Goal: Complete application form

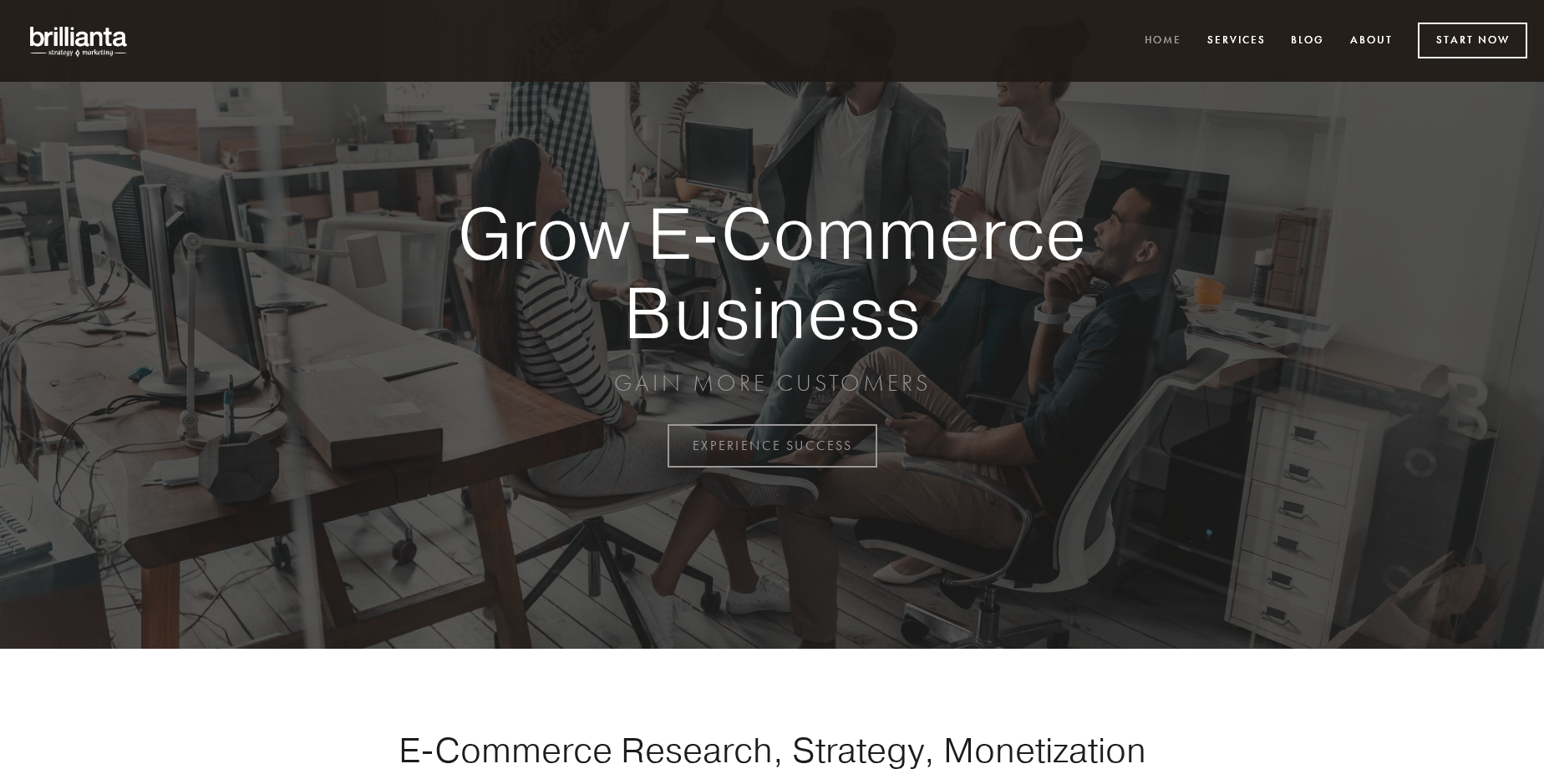
scroll to position [4377, 0]
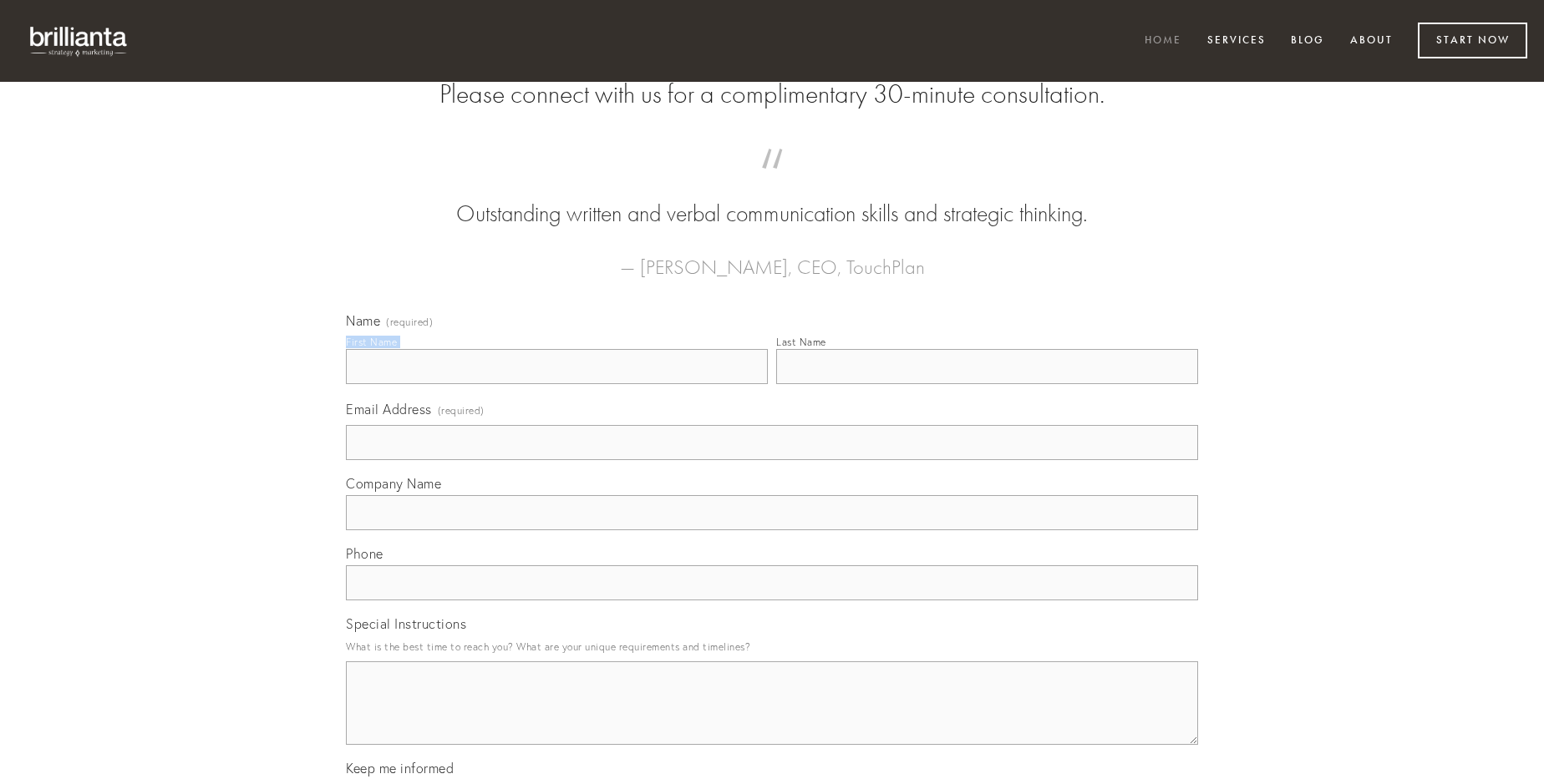
type input "[PERSON_NAME]"
click at [987, 385] on input "Last Name" at bounding box center [987, 367] width 422 height 35
type input "[PERSON_NAME]"
click at [772, 460] on input "Email Address (required)" at bounding box center [772, 443] width 852 height 35
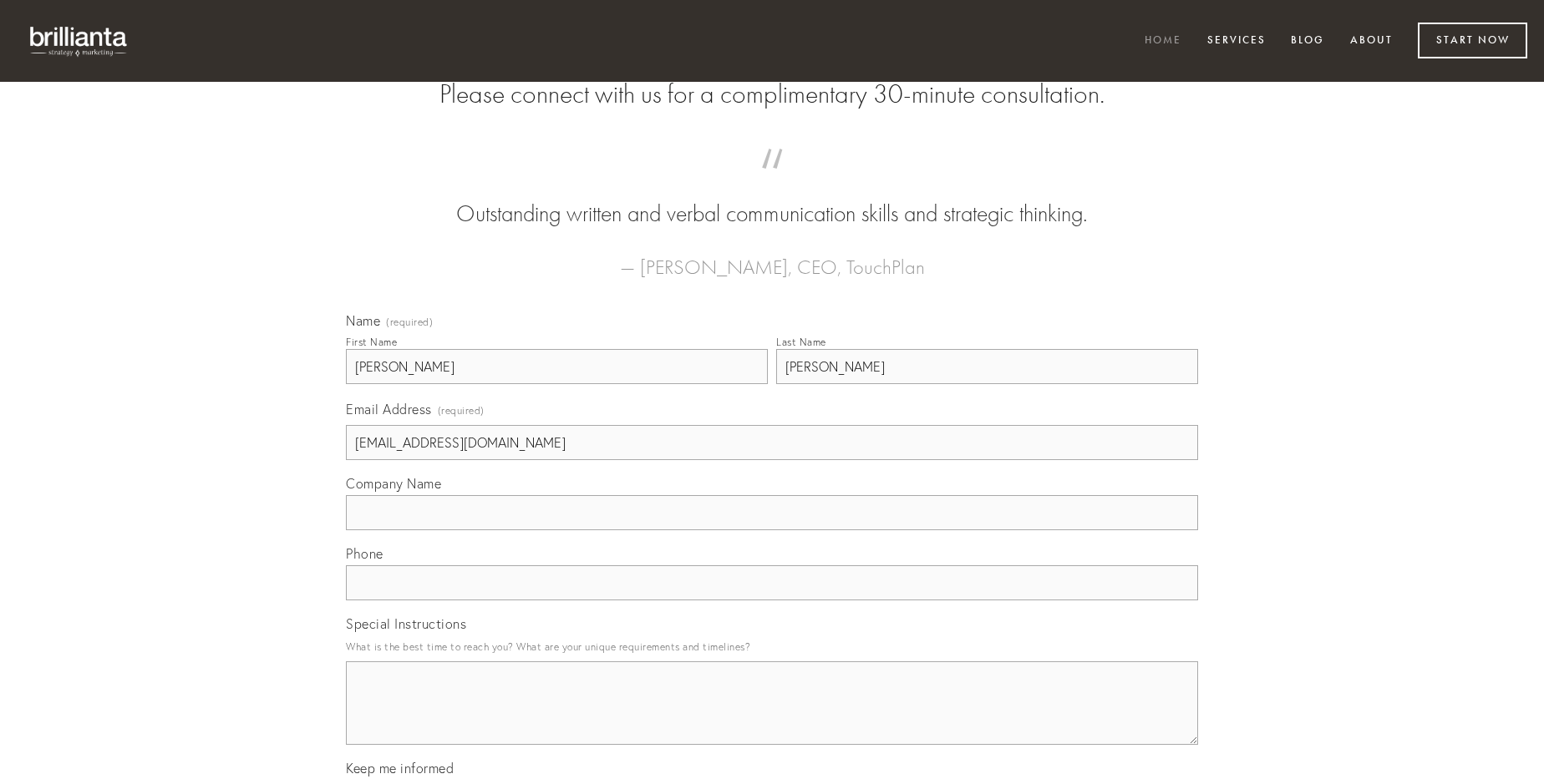
type input "[EMAIL_ADDRESS][DOMAIN_NAME]"
click at [772, 531] on input "Company Name" at bounding box center [772, 513] width 852 height 35
type input "combibo"
click at [772, 600] on input "text" at bounding box center [772, 583] width 852 height 35
click at [772, 718] on textarea "Special Instructions" at bounding box center [772, 703] width 852 height 84
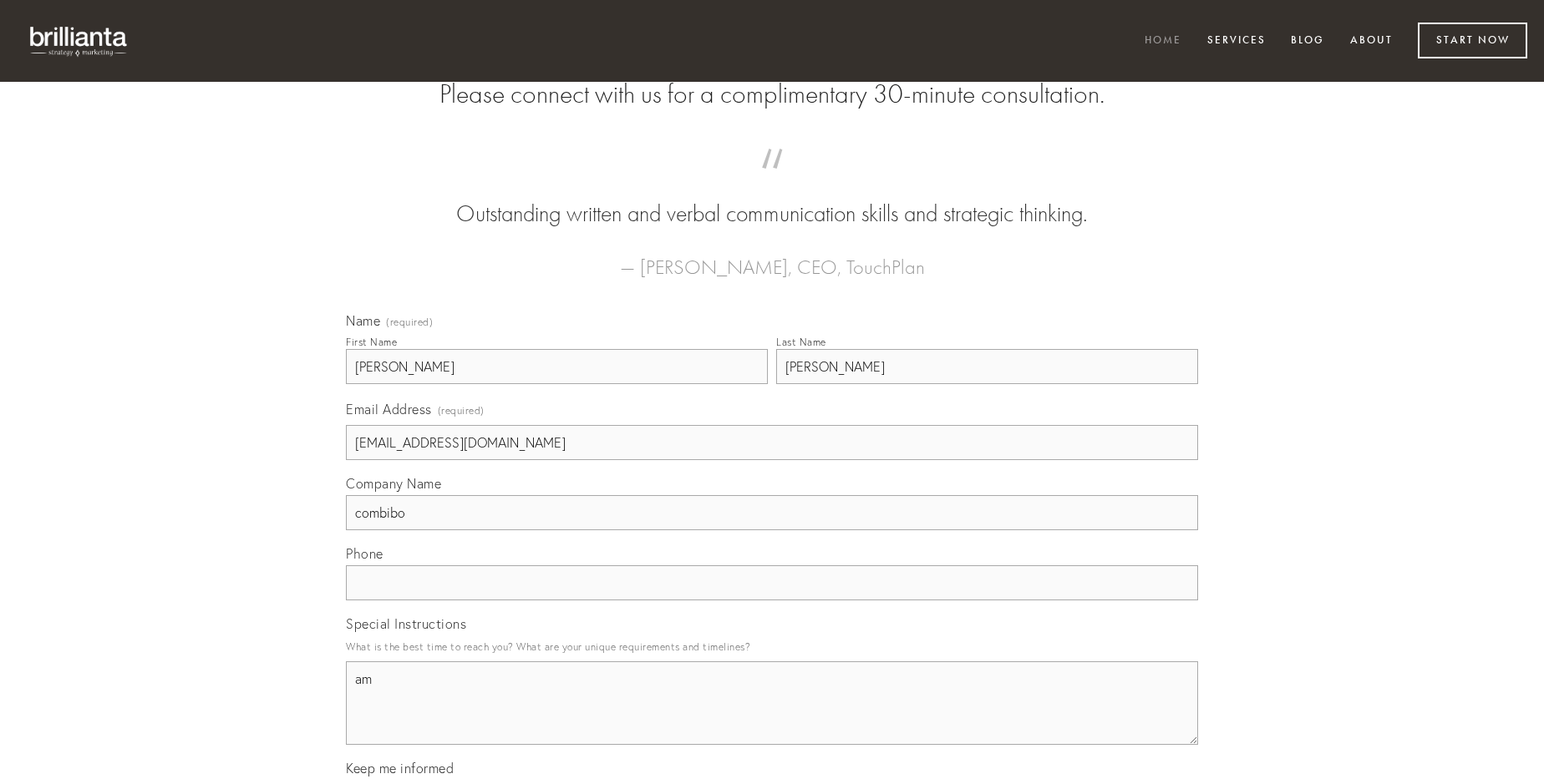
type textarea "amo"
